Goal: Information Seeking & Learning: Learn about a topic

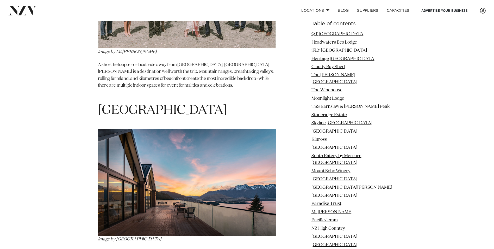
scroll to position [4324, 0]
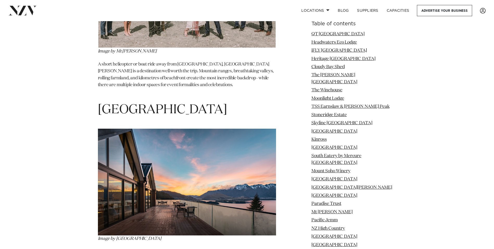
click at [172, 128] on img at bounding box center [187, 181] width 178 height 107
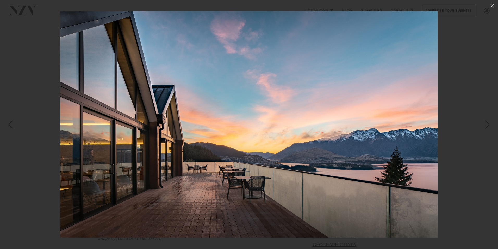
click at [487, 125] on div "Next slide" at bounding box center [487, 124] width 7 height 10
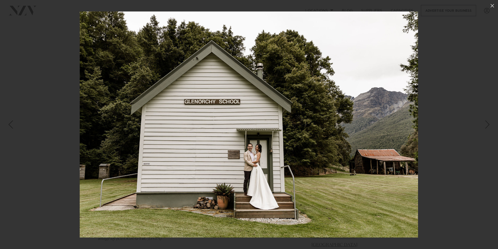
click at [487, 123] on div "Next slide" at bounding box center [487, 124] width 7 height 10
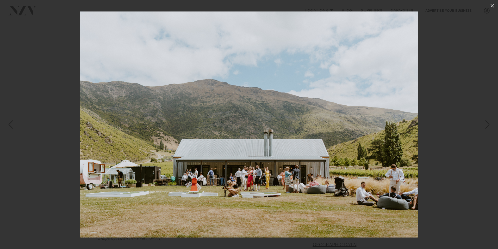
click at [487, 123] on div "Next slide" at bounding box center [487, 124] width 7 height 10
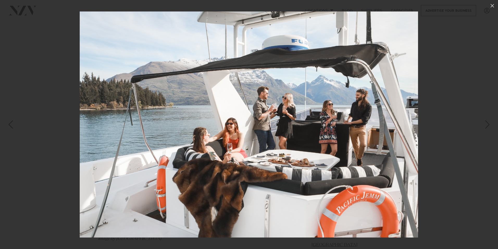
click at [487, 123] on div "Next slide" at bounding box center [487, 124] width 7 height 10
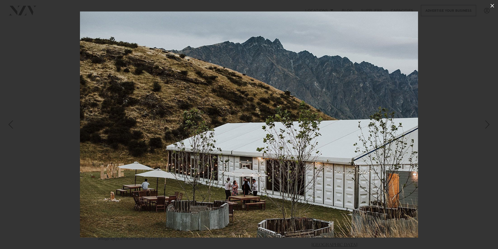
click at [493, 4] on icon at bounding box center [492, 6] width 6 height 6
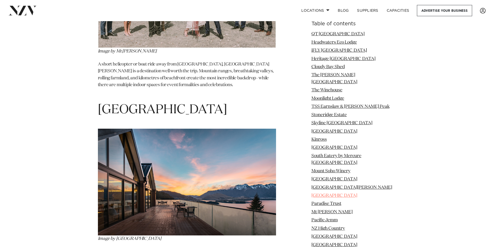
click at [321, 193] on link "[GEOGRAPHIC_DATA]" at bounding box center [335, 195] width 46 height 4
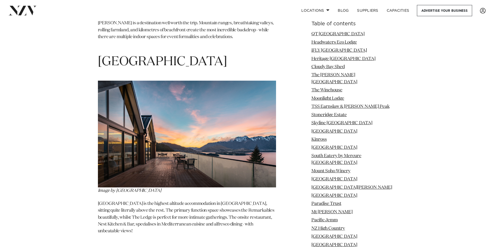
scroll to position [4345, 0]
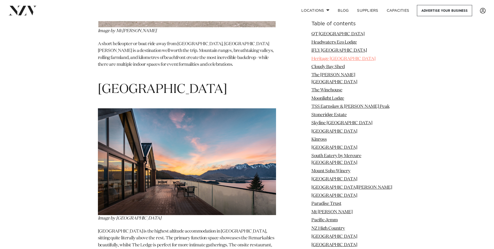
click at [320, 59] on link "Heritage [GEOGRAPHIC_DATA]" at bounding box center [344, 58] width 64 height 4
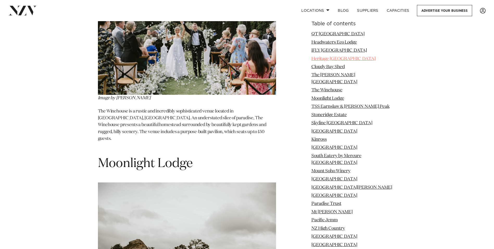
scroll to position [1256, 0]
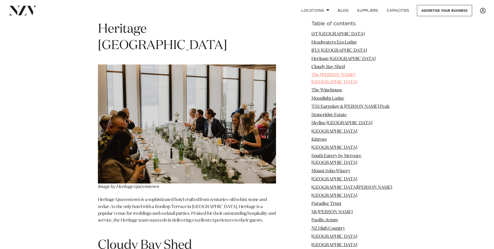
click at [324, 75] on link "The [PERSON_NAME][GEOGRAPHIC_DATA]" at bounding box center [335, 78] width 46 height 11
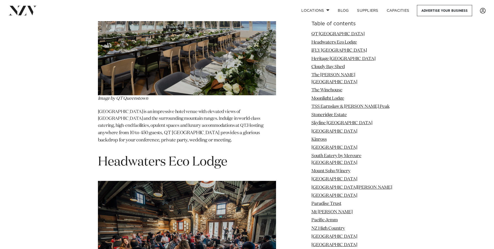
scroll to position [612, 0]
